Goal: Information Seeking & Learning: Learn about a topic

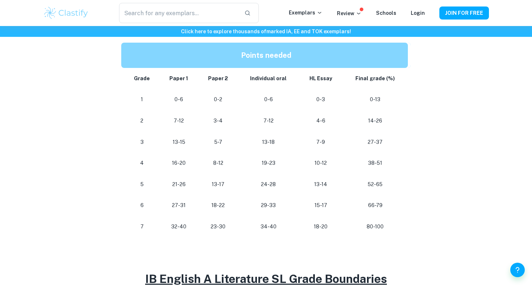
scroll to position [372, 0]
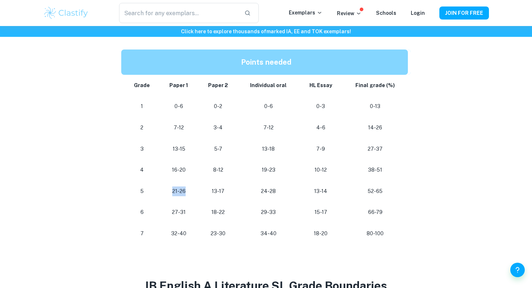
drag, startPoint x: 171, startPoint y: 204, endPoint x: 194, endPoint y: 204, distance: 22.8
click at [194, 202] on td "21-26" at bounding box center [179, 191] width 38 height 21
click at [193, 202] on td "21-26" at bounding box center [179, 191] width 38 height 21
drag, startPoint x: 192, startPoint y: 205, endPoint x: 153, endPoint y: 205, distance: 38.7
click at [153, 202] on tr "5 21-26 13-17 24-28 13-14 52-65" at bounding box center [265, 191] width 289 height 21
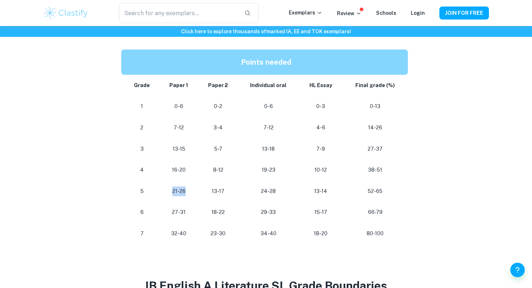
click at [153, 196] on p "5" at bounding box center [142, 192] width 24 height 10
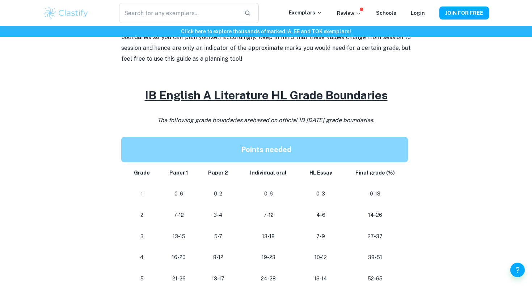
scroll to position [0, 0]
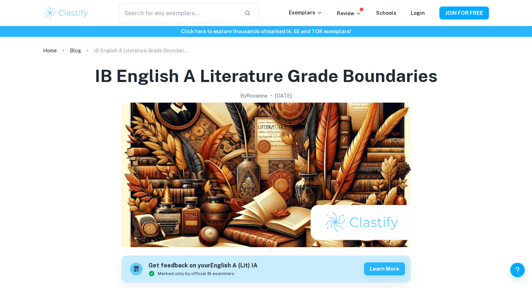
click at [106, 52] on p "IB English A Literature Grade Boundaries" at bounding box center [141, 51] width 94 height 8
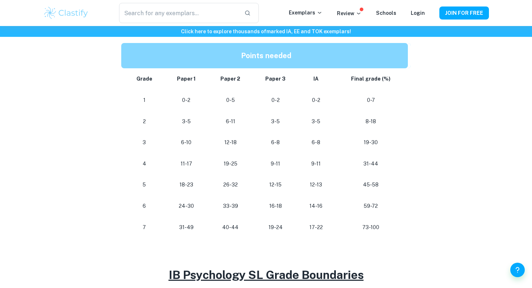
scroll to position [368, 0]
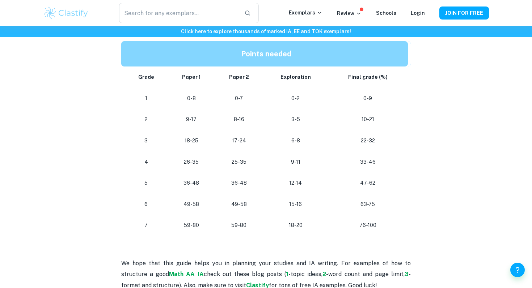
scroll to position [634, 0]
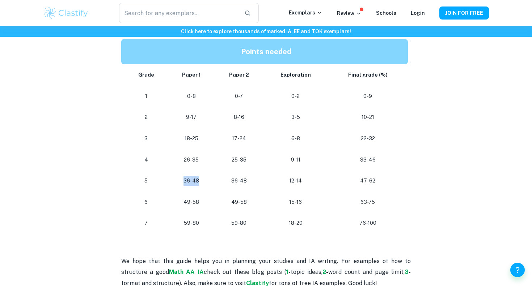
drag, startPoint x: 184, startPoint y: 203, endPoint x: 204, endPoint y: 204, distance: 19.5
click at [204, 186] on p "36-48" at bounding box center [191, 181] width 35 height 10
drag, startPoint x: 183, startPoint y: 226, endPoint x: 202, endPoint y: 226, distance: 19.2
click at [202, 207] on p "49-58" at bounding box center [191, 203] width 35 height 10
drag, startPoint x: 229, startPoint y: 204, endPoint x: 252, endPoint y: 205, distance: 22.8
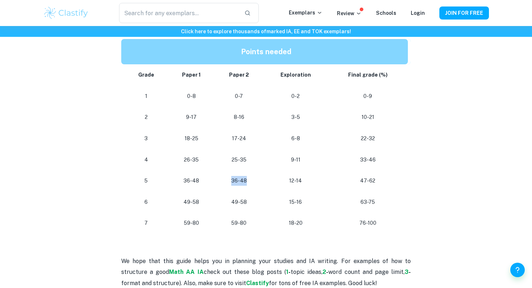
click at [252, 186] on p "36-48" at bounding box center [238, 181] width 37 height 10
drag, startPoint x: 356, startPoint y: 204, endPoint x: 382, endPoint y: 204, distance: 26.4
click at [382, 186] on p "47-62" at bounding box center [368, 181] width 68 height 10
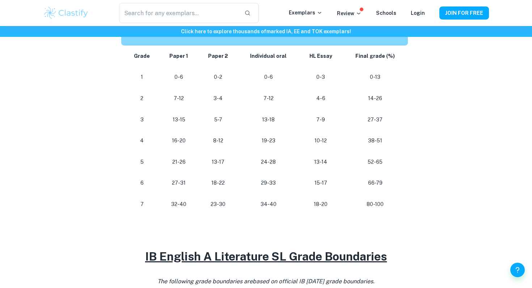
scroll to position [403, 0]
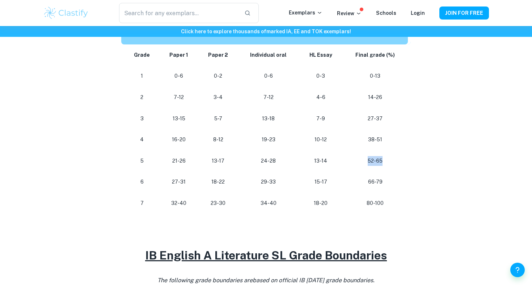
drag, startPoint x: 368, startPoint y: 175, endPoint x: 390, endPoint y: 176, distance: 22.4
click at [390, 166] on p "52-65" at bounding box center [375, 161] width 54 height 10
click at [386, 166] on p "52-65" at bounding box center [375, 161] width 54 height 10
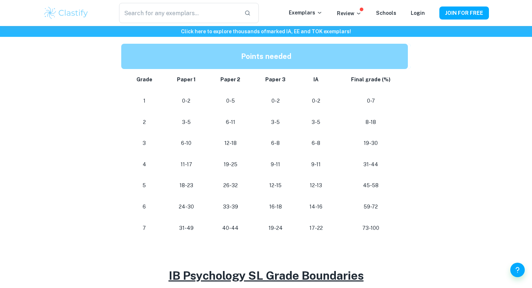
scroll to position [362, 0]
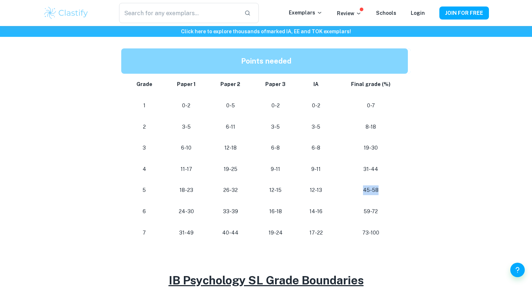
drag, startPoint x: 385, startPoint y: 204, endPoint x: 361, endPoint y: 198, distance: 24.2
click at [361, 198] on td "45-58" at bounding box center [372, 190] width 77 height 21
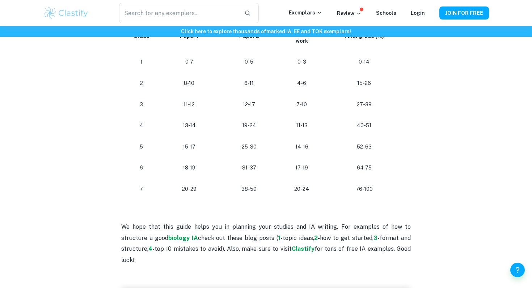
scroll to position [694, 0]
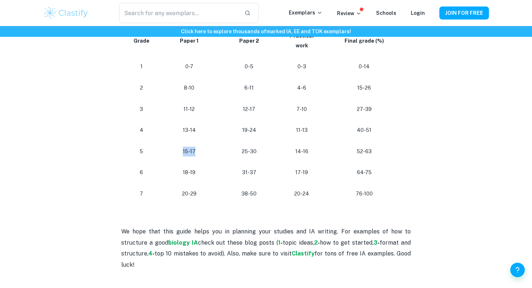
drag, startPoint x: 178, startPoint y: 175, endPoint x: 201, endPoint y: 175, distance: 23.2
click at [201, 157] on p "15-17" at bounding box center [189, 152] width 50 height 10
drag, startPoint x: 241, startPoint y: 174, endPoint x: 259, endPoint y: 174, distance: 17.7
click at [259, 157] on p "25-30" at bounding box center [248, 152] width 47 height 10
drag, startPoint x: 355, startPoint y: 175, endPoint x: 388, endPoint y: 176, distance: 32.9
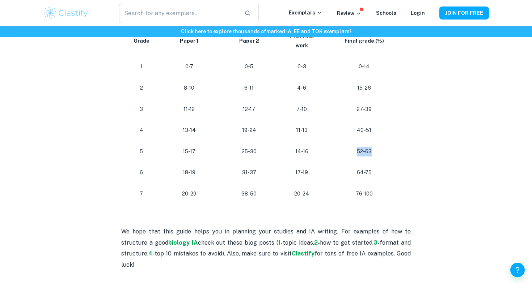
click at [388, 157] on p "52-63" at bounding box center [364, 152] width 67 height 10
